Goal: Task Accomplishment & Management: Manage account settings

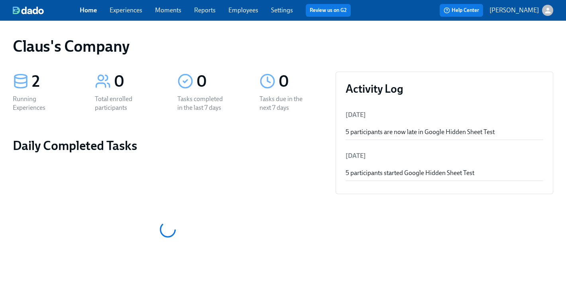
click at [547, 14] on div "button" at bounding box center [547, 10] width 11 height 11
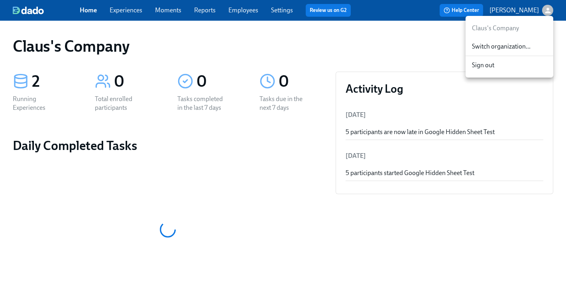
click at [520, 49] on span "Switch organization..." at bounding box center [509, 46] width 75 height 9
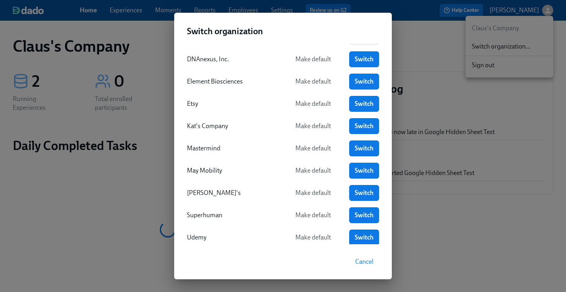
scroll to position [127, 0]
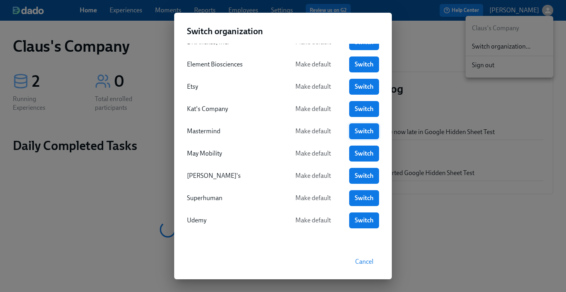
click at [365, 133] on span "Switch" at bounding box center [364, 131] width 19 height 8
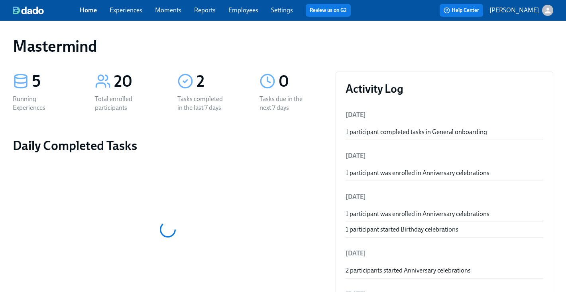
click at [119, 12] on link "Experiences" at bounding box center [126, 10] width 33 height 8
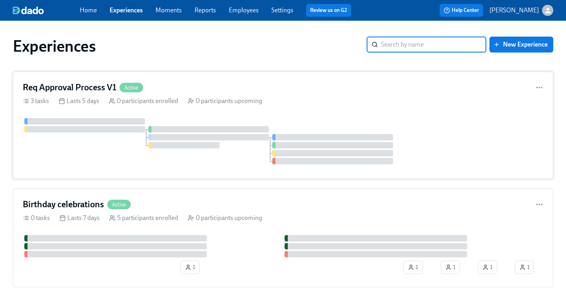
click at [203, 85] on div "Req Approval Process V1 Active" at bounding box center [283, 88] width 520 height 12
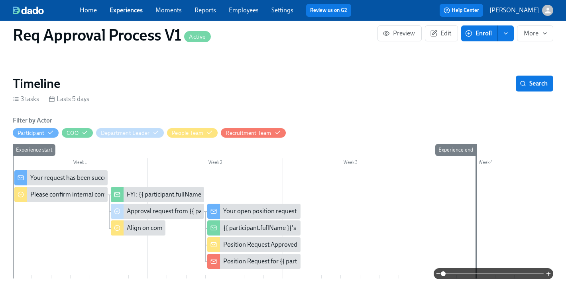
scroll to position [130, 0]
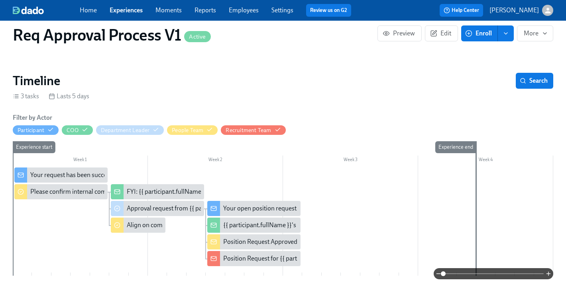
click at [173, 188] on div "FYI: {{ participant.fullName }} requested the opening of position {{ participan…" at bounding box center [250, 192] width 247 height 9
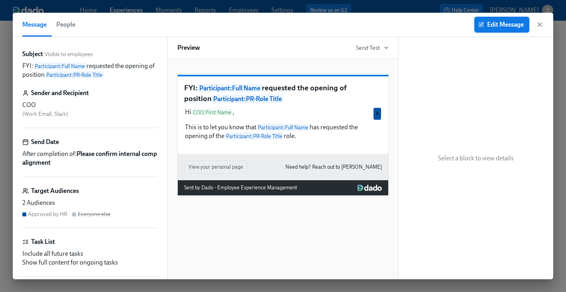
click at [508, 25] on span "Edit Message" at bounding box center [502, 25] width 44 height 8
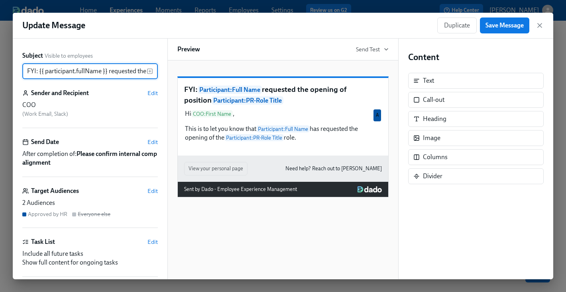
scroll to position [0, 127]
click at [152, 190] on span "Edit" at bounding box center [152, 191] width 10 height 8
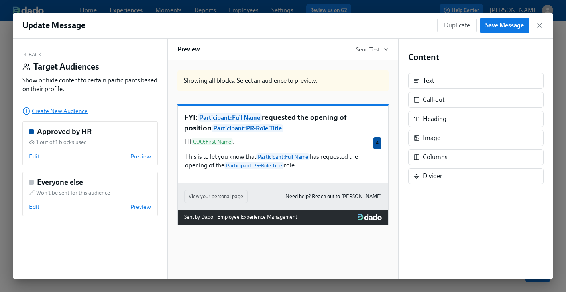
click at [57, 110] on span "Create New Audience" at bounding box center [54, 111] width 65 height 8
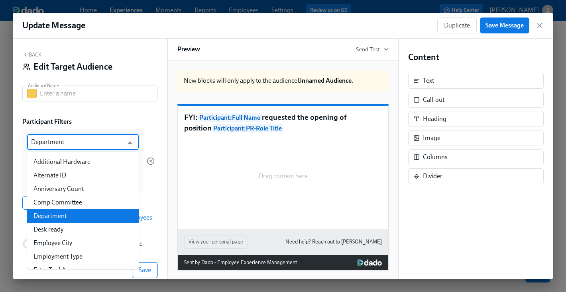
click at [68, 144] on input "Department" at bounding box center [77, 142] width 92 height 16
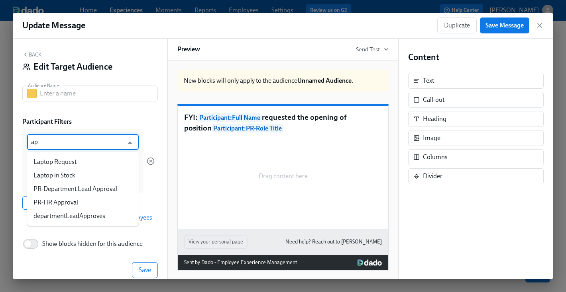
type input "a"
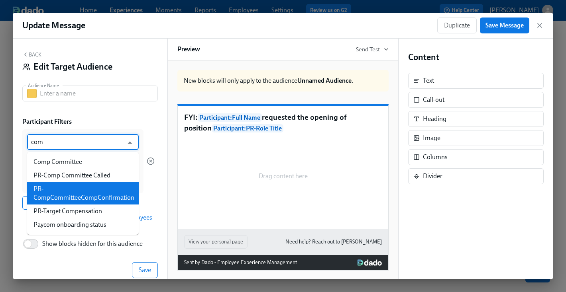
click at [90, 191] on li "PR-CompCommitteeCompConfirmation" at bounding box center [83, 193] width 112 height 22
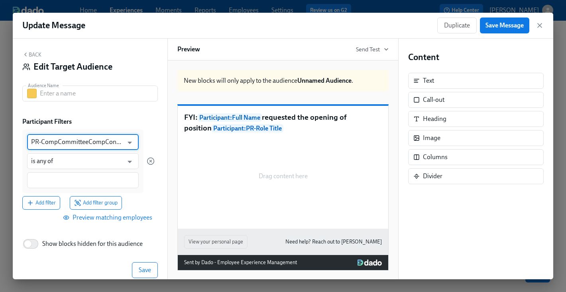
type input "PR-CompCommitteeCompConfirmation"
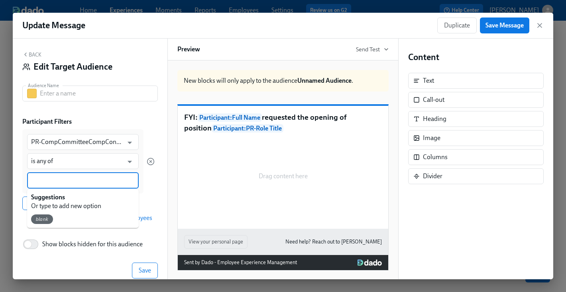
click at [75, 179] on input at bounding box center [83, 180] width 104 height 8
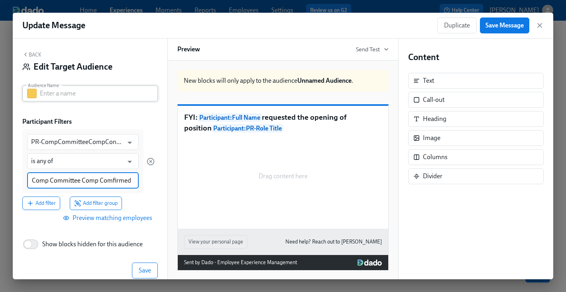
type input "Comp Committee Comp Comfirmed"
click at [73, 93] on input "text" at bounding box center [99, 94] width 118 height 16
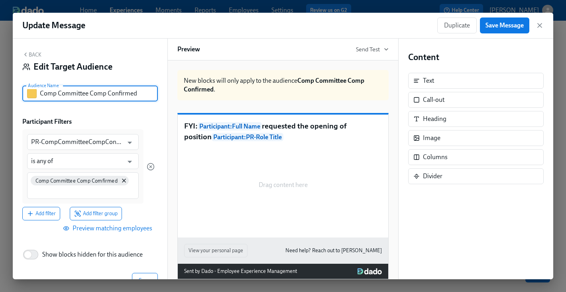
type input "Comp Committee Comp Confirmed"
click at [98, 112] on div "Back Edit Target Audience Audience Name Comp Committee Comp Confirmed Audience …" at bounding box center [90, 159] width 155 height 241
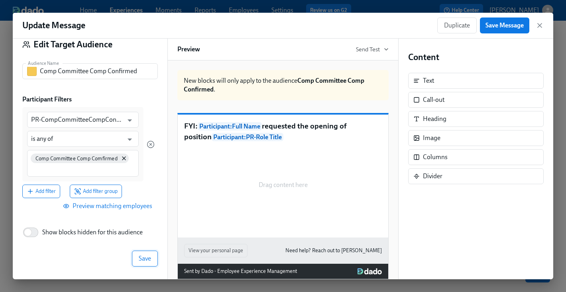
click at [139, 257] on span "Save" at bounding box center [145, 259] width 12 height 8
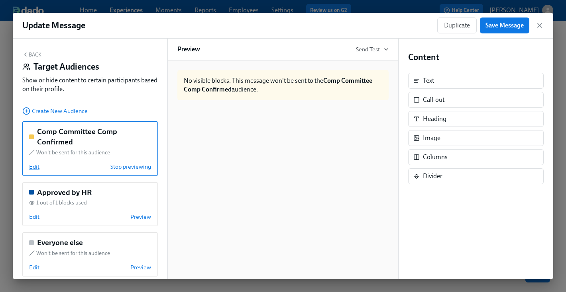
click at [29, 167] on span "Edit" at bounding box center [34, 167] width 10 height 8
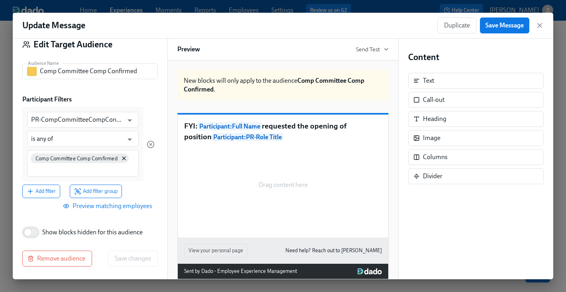
click at [34, 231] on input "Show blocks hidden for this audience" at bounding box center [28, 233] width 53 height 18
checkbox input "true"
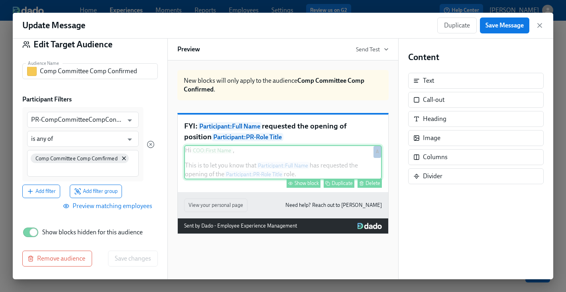
click at [231, 180] on div "Hi COO : First Name , This is to let you know that Participant : Full Name has …" at bounding box center [283, 162] width 198 height 34
click at [315, 186] on div "Show block" at bounding box center [306, 183] width 24 height 6
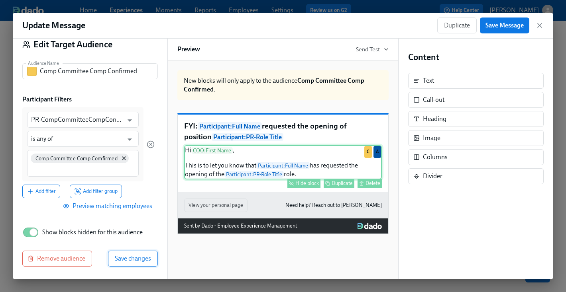
click at [145, 261] on span "Save changes" at bounding box center [133, 259] width 36 height 8
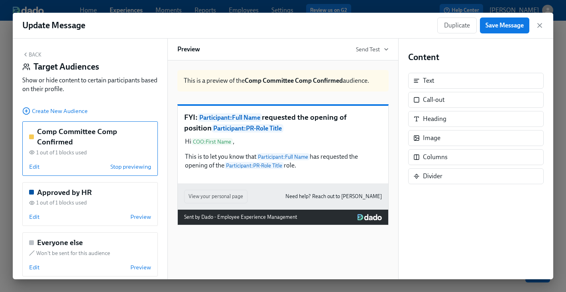
scroll to position [10, 0]
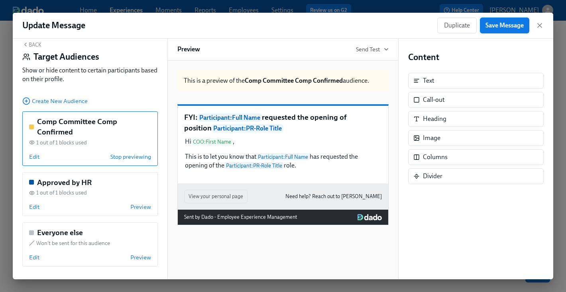
click at [515, 28] on span "Save Message" at bounding box center [504, 26] width 38 height 8
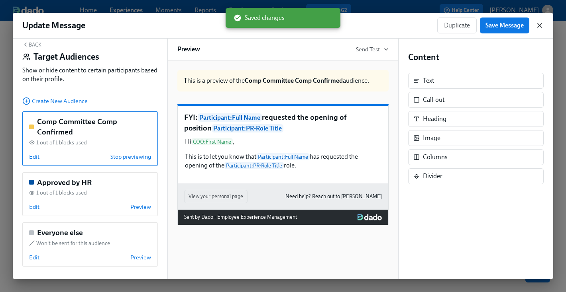
click at [539, 28] on icon "button" at bounding box center [539, 26] width 8 height 8
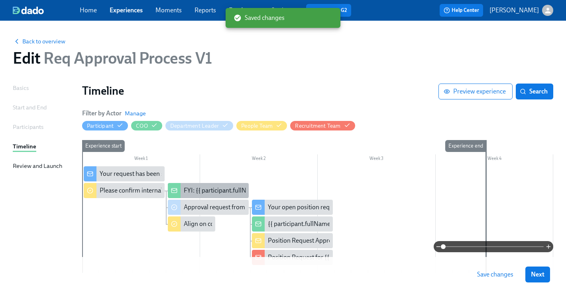
click at [204, 193] on div "FYI: {{ participant.fullName }} requested the opening of position {{ participan…" at bounding box center [307, 190] width 247 height 9
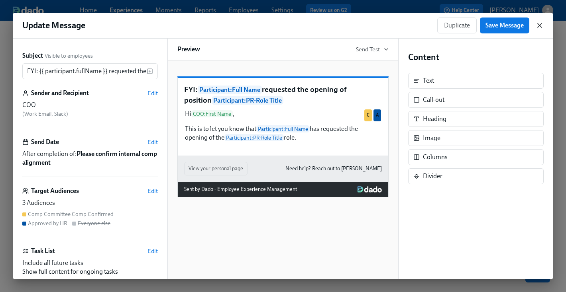
click at [541, 24] on icon "button" at bounding box center [539, 26] width 4 height 4
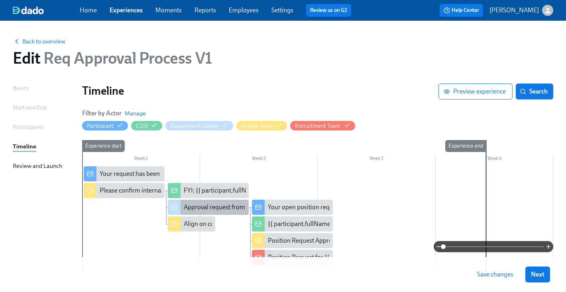
click at [192, 207] on div "Approval request from {{ participant.fullName }}" at bounding box center [249, 207] width 131 height 9
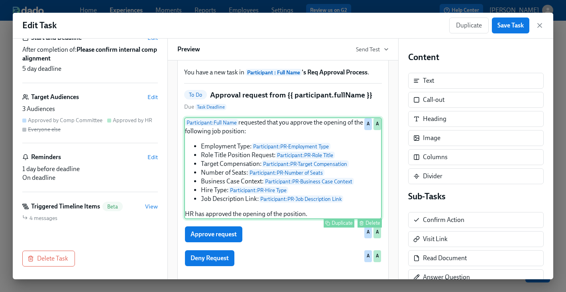
scroll to position [101, 0]
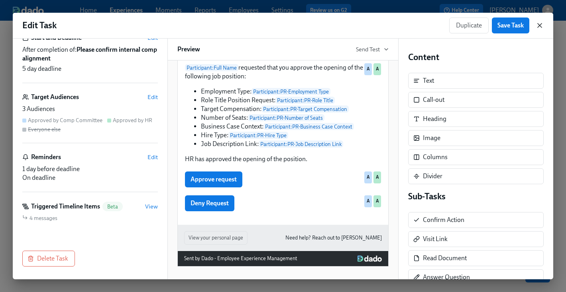
click at [540, 24] on icon "button" at bounding box center [539, 26] width 8 height 8
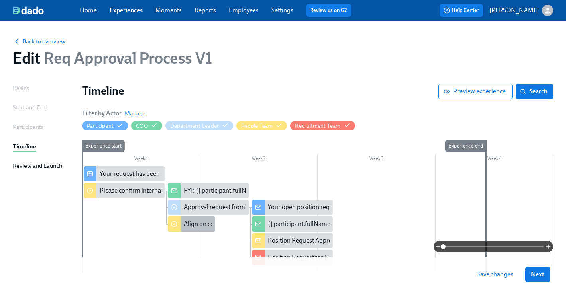
click at [188, 221] on div "Align on compensation for {{ participant.prRoleTitle }}" at bounding box center [257, 224] width 146 height 9
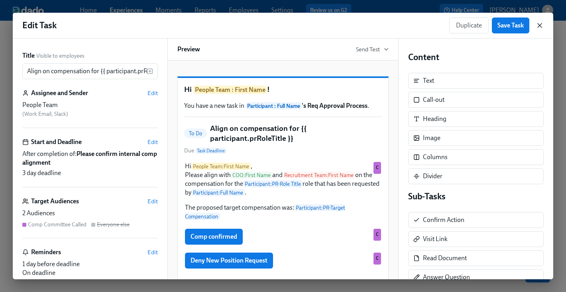
click at [542, 24] on icon "button" at bounding box center [539, 26] width 8 height 8
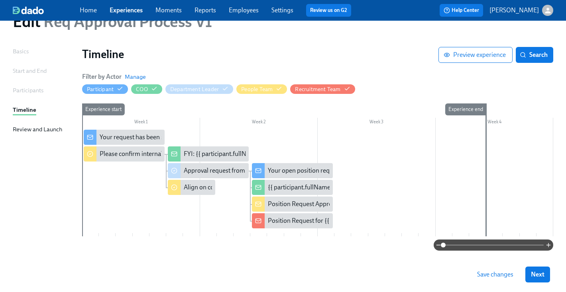
scroll to position [39, 0]
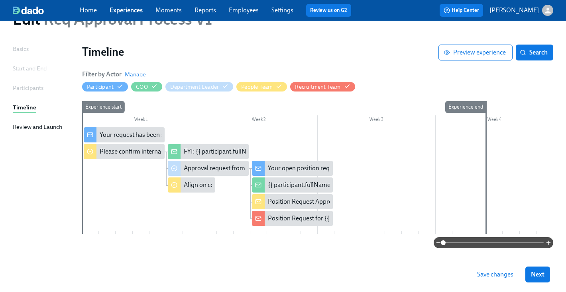
click at [490, 277] on span "Save changes" at bounding box center [495, 275] width 36 height 8
click at [178, 167] on div at bounding box center [174, 168] width 13 height 15
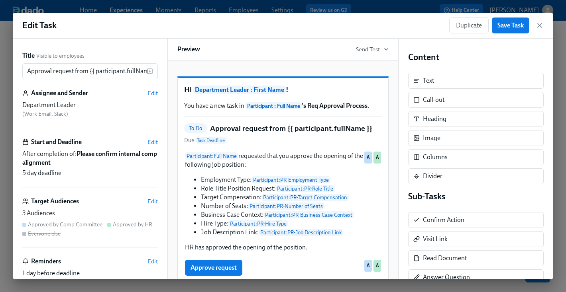
click at [156, 199] on span "Edit" at bounding box center [152, 202] width 10 height 8
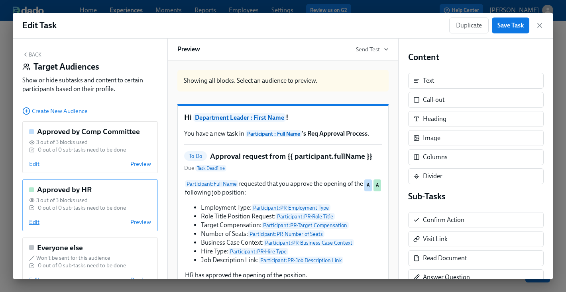
click at [38, 221] on span "Edit" at bounding box center [34, 222] width 10 height 8
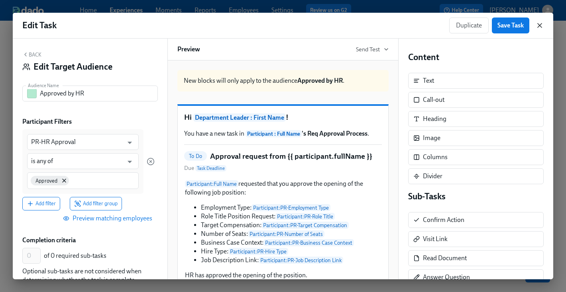
click at [543, 28] on icon "button" at bounding box center [539, 26] width 8 height 8
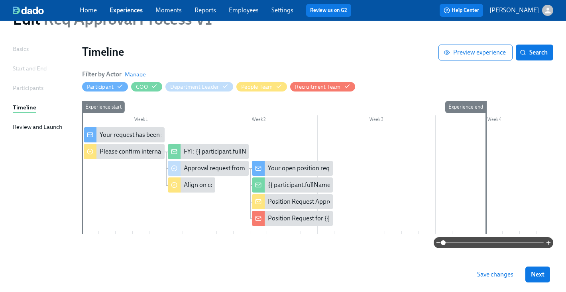
click at [486, 272] on span "Save changes" at bounding box center [495, 275] width 36 height 8
